Goal: Purchase product/service

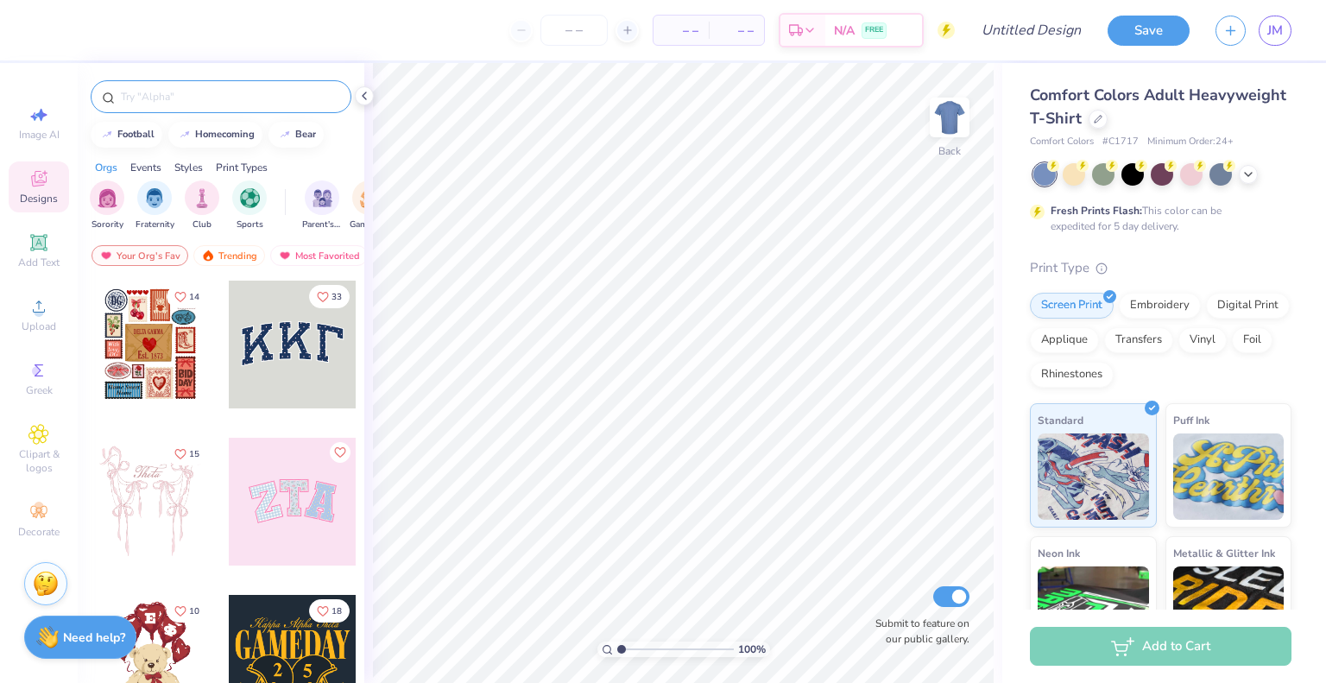
click at [249, 102] on input "text" at bounding box center [229, 96] width 221 height 17
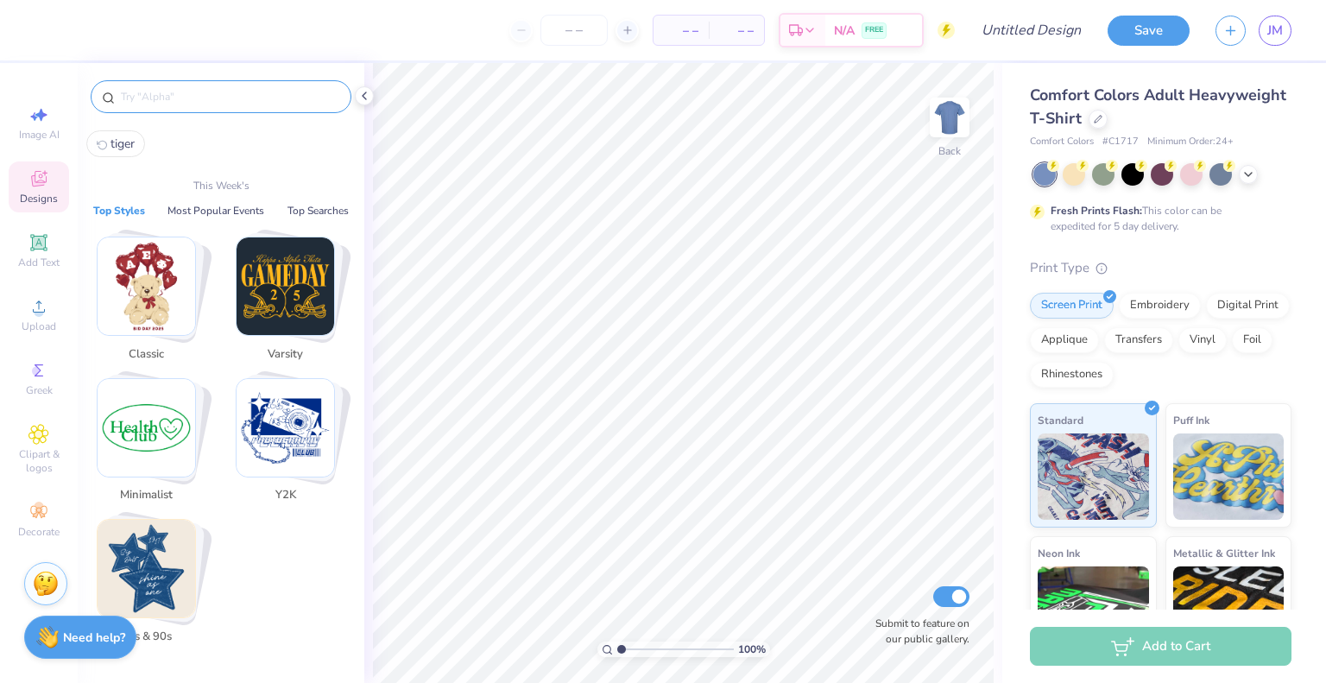
click at [308, 346] on span "Varsity" at bounding box center [285, 354] width 56 height 17
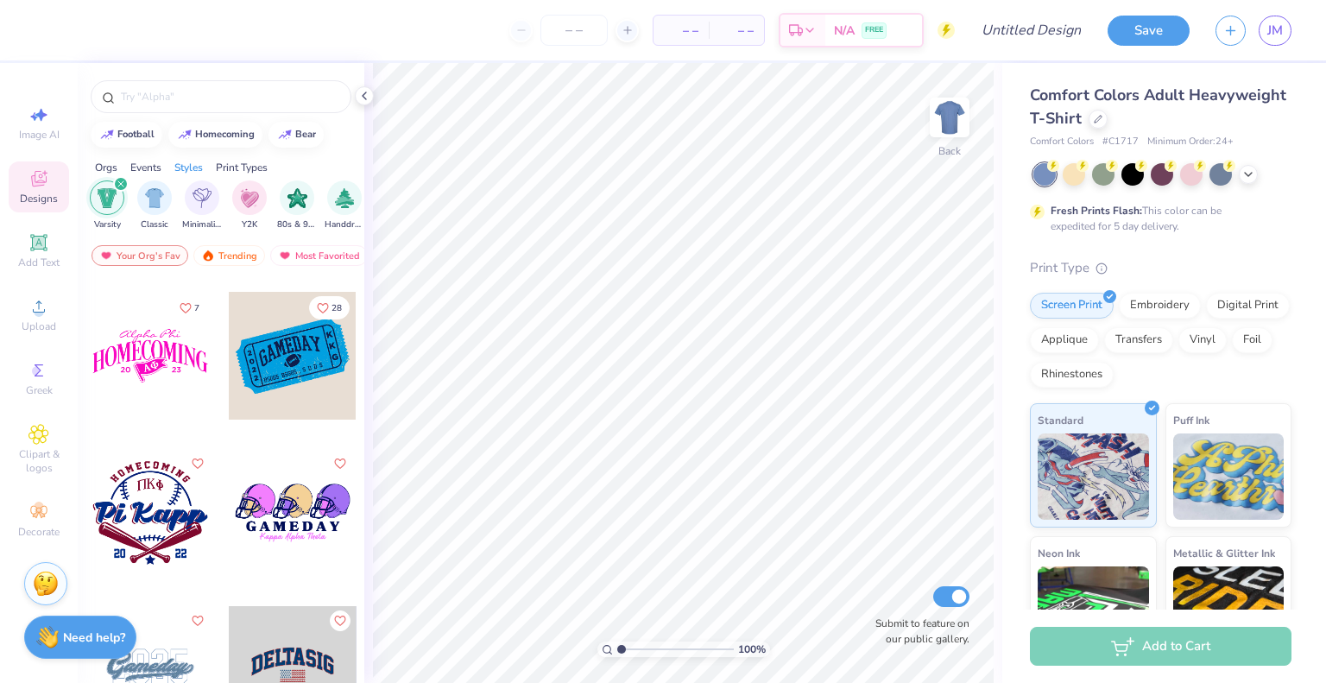
scroll to position [5960, 0]
click at [308, 344] on div at bounding box center [293, 355] width 128 height 128
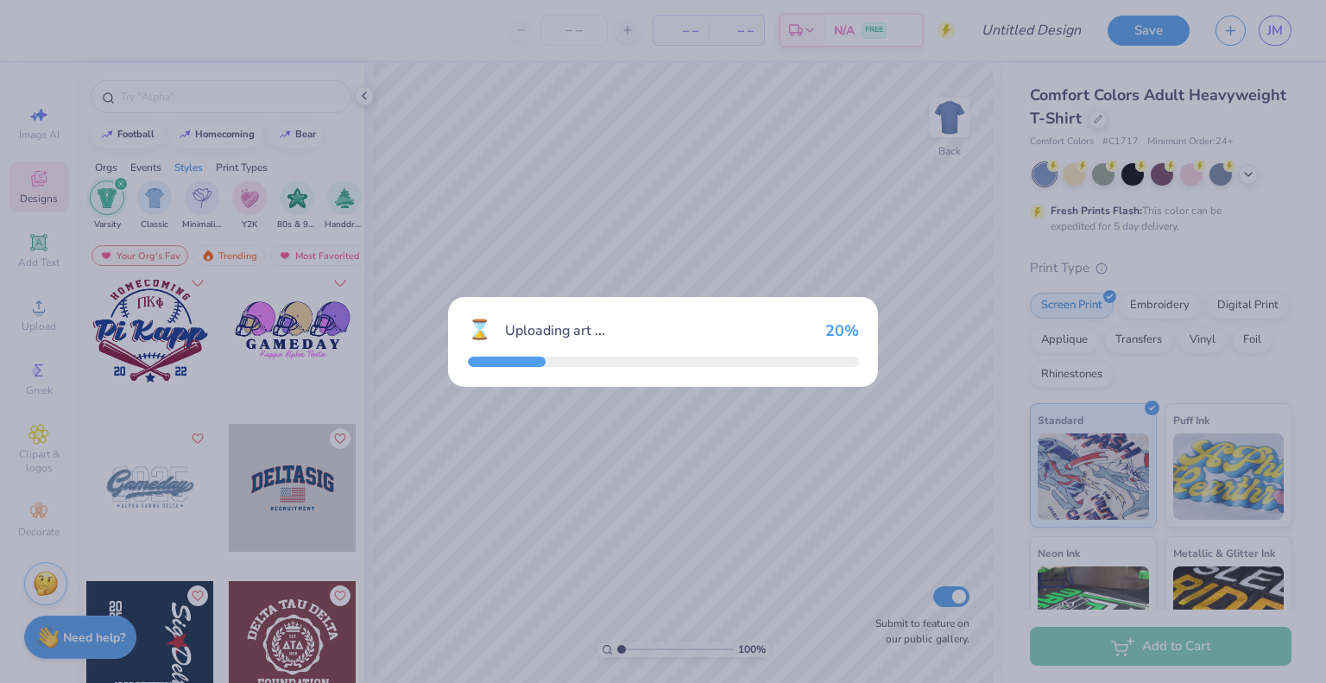
scroll to position [6153, 0]
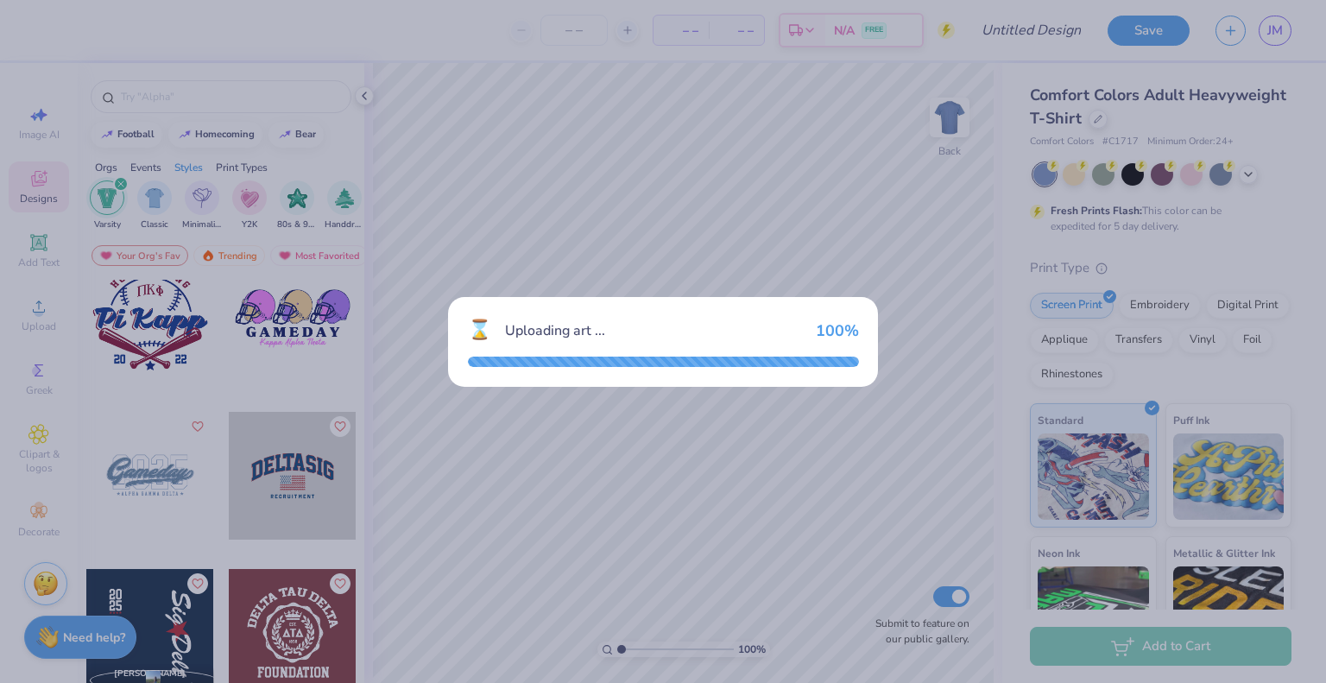
drag, startPoint x: 335, startPoint y: 546, endPoint x: 515, endPoint y: 441, distance: 208.9
click at [515, 441] on div "⌛ Uploading art ... 100 %" at bounding box center [663, 341] width 1326 height 683
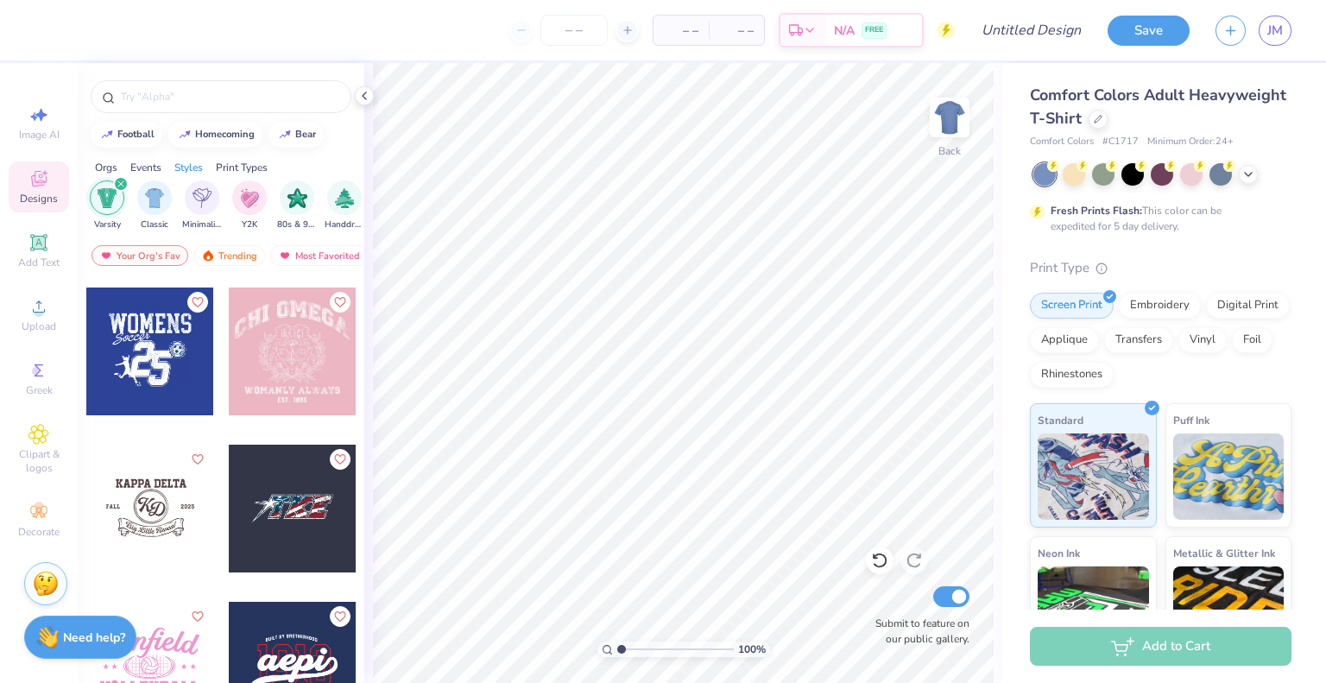
scroll to position [7088, 0]
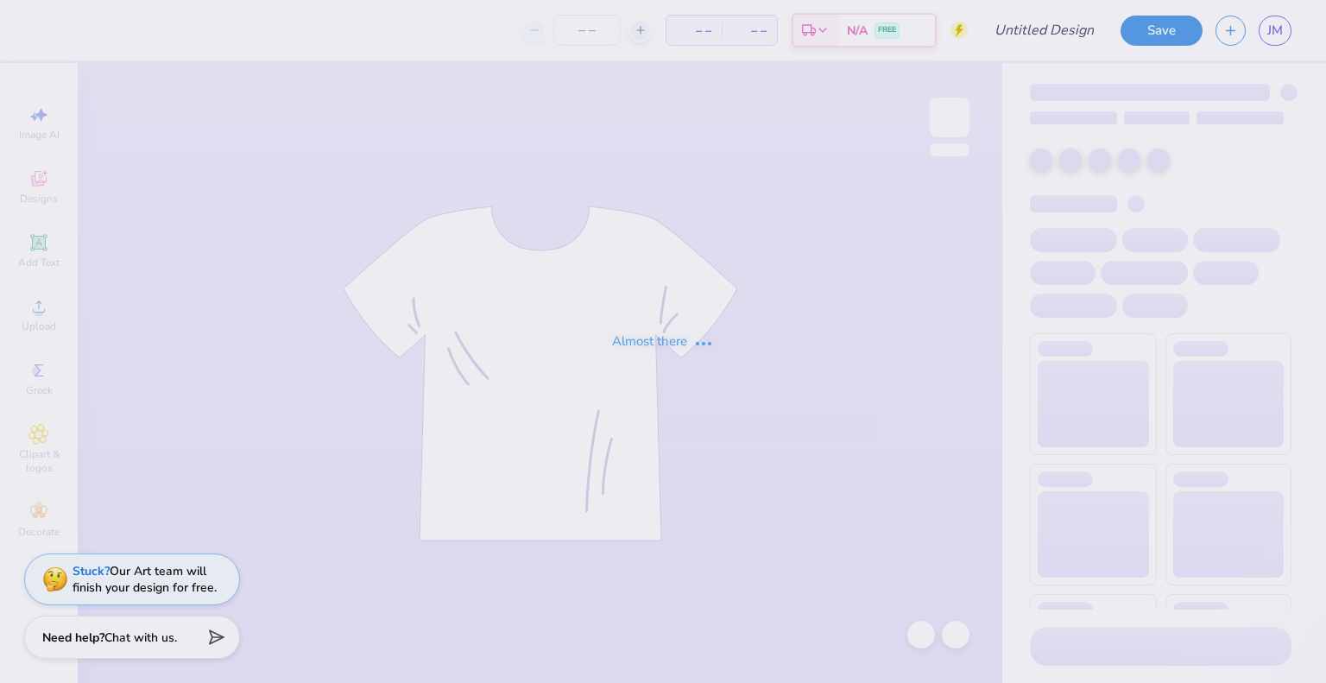
type input "ADPI Dads Weekend"
type input "12"
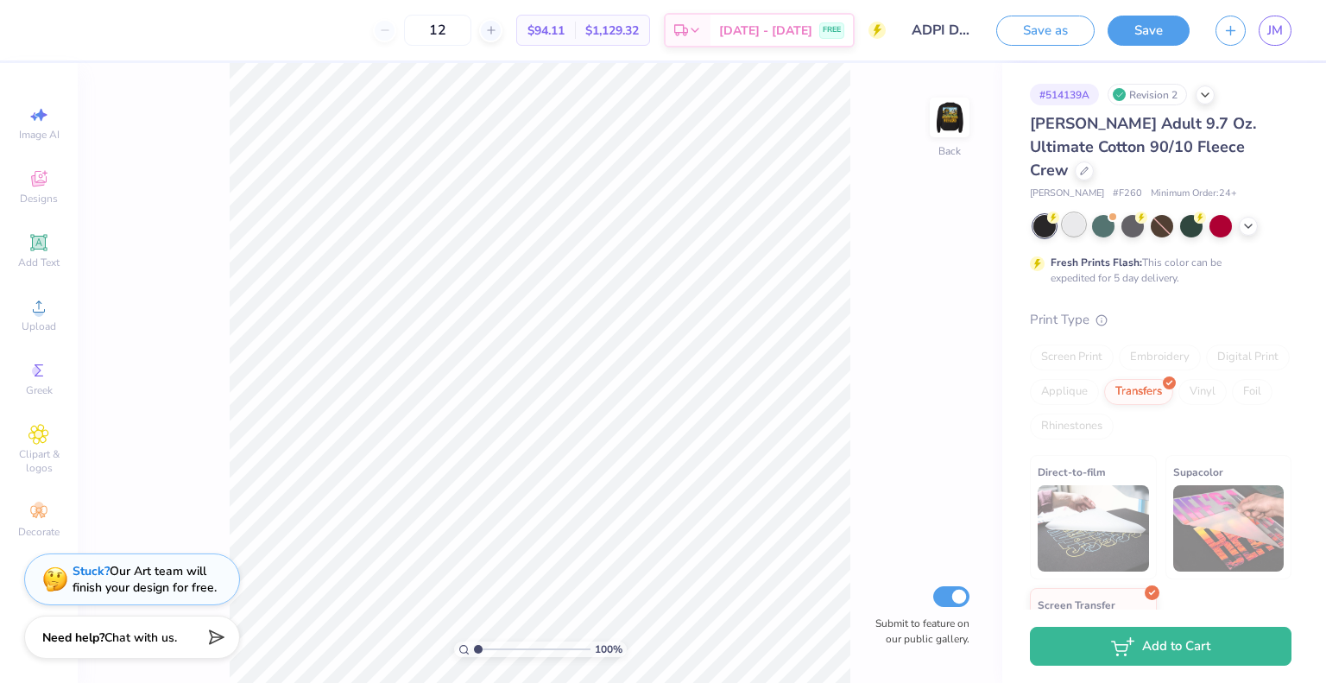
click at [1071, 213] on div at bounding box center [1074, 224] width 22 height 22
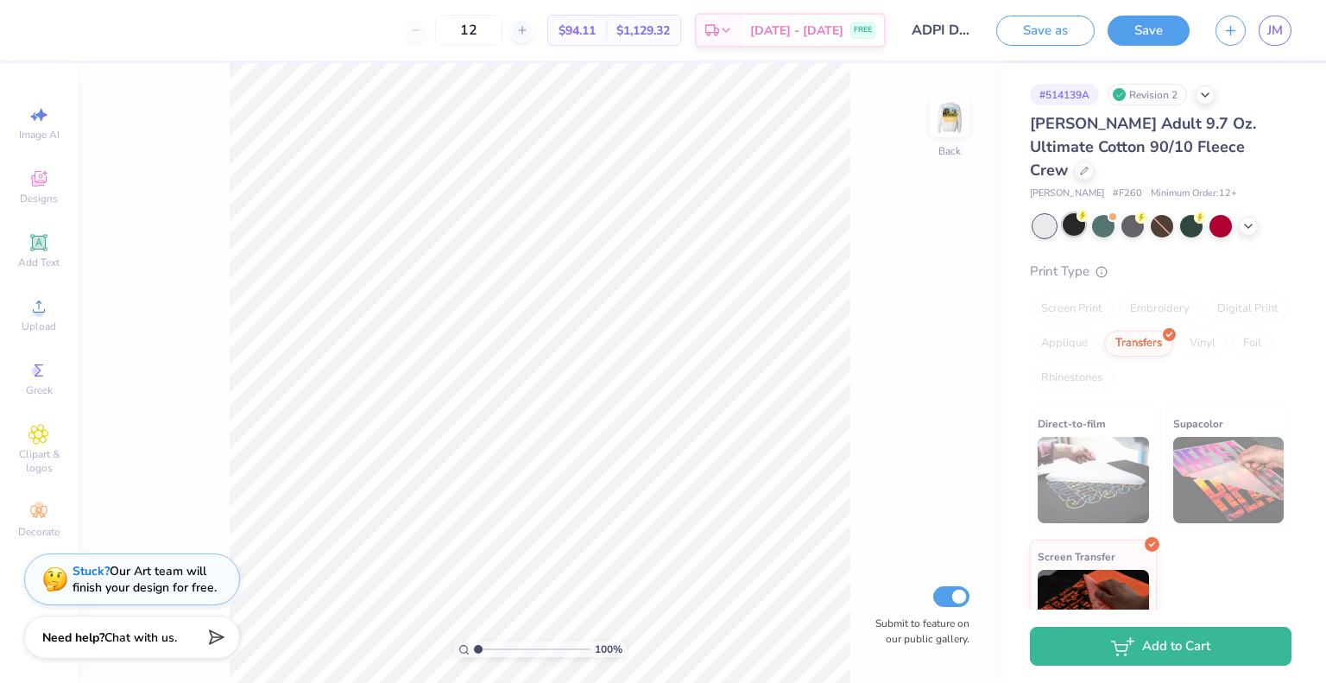
click at [1077, 213] on div at bounding box center [1074, 224] width 22 height 22
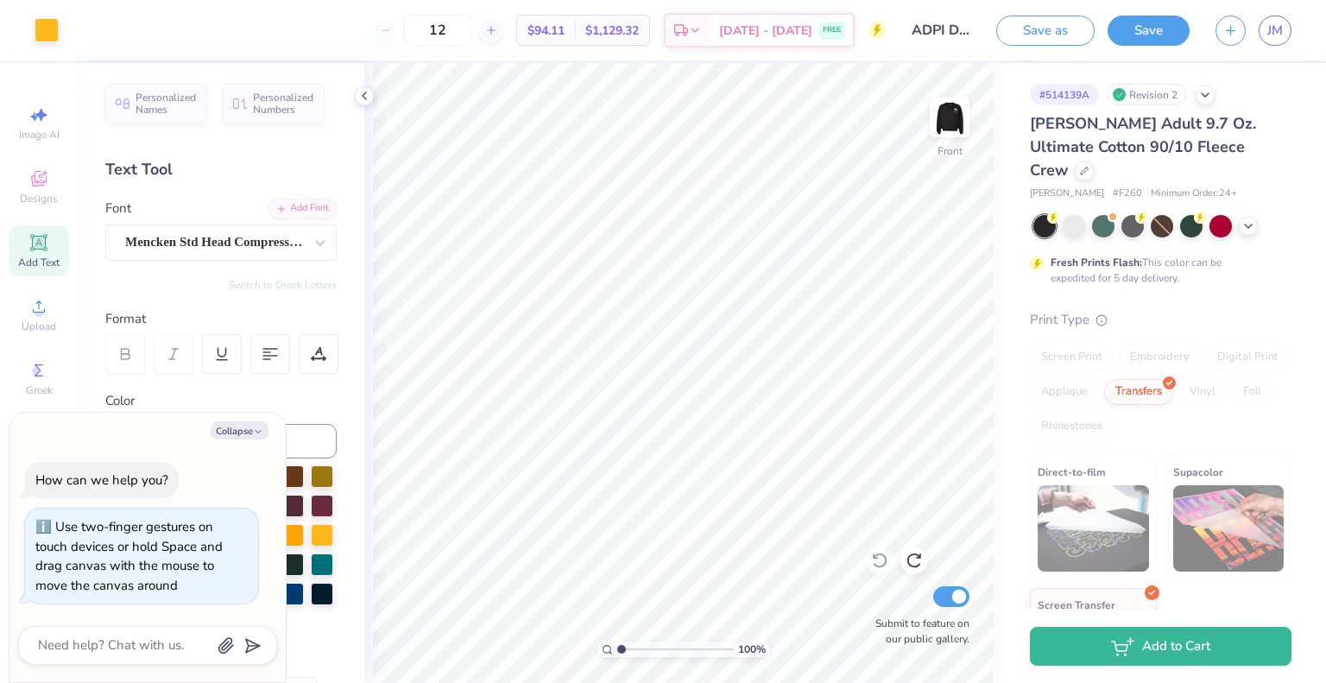
type textarea "x"
